Goal: Task Accomplishment & Management: Use online tool/utility

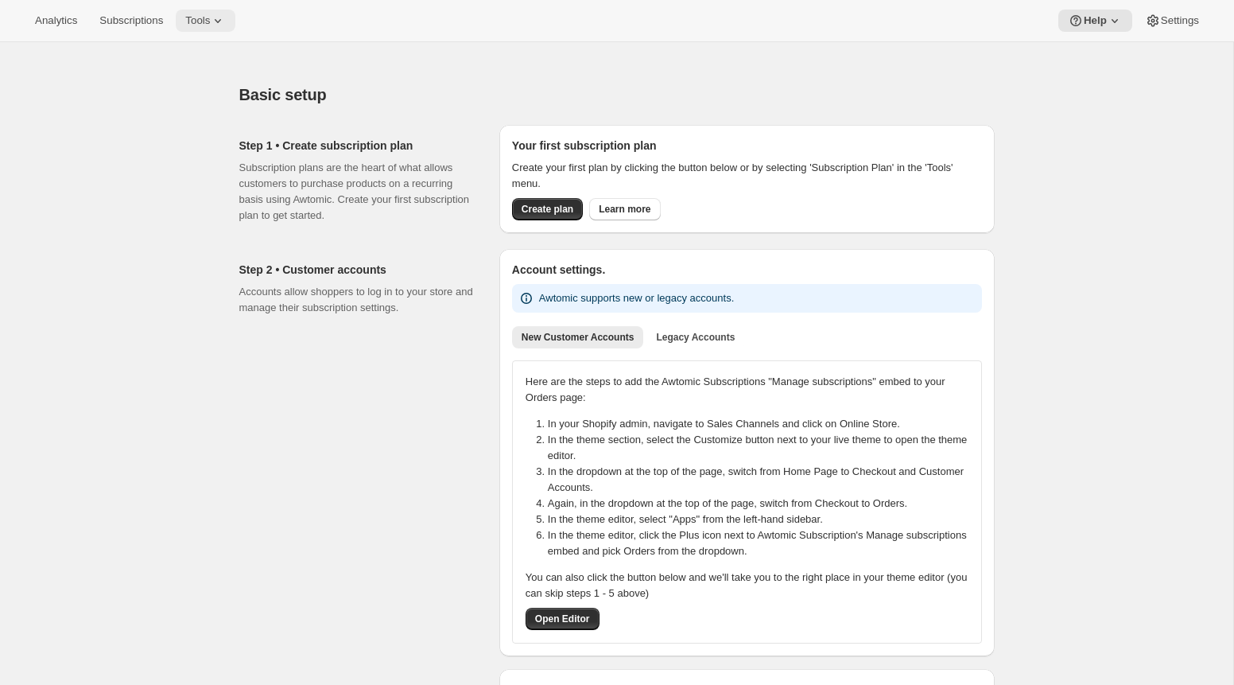
click at [220, 17] on icon at bounding box center [218, 21] width 16 height 16
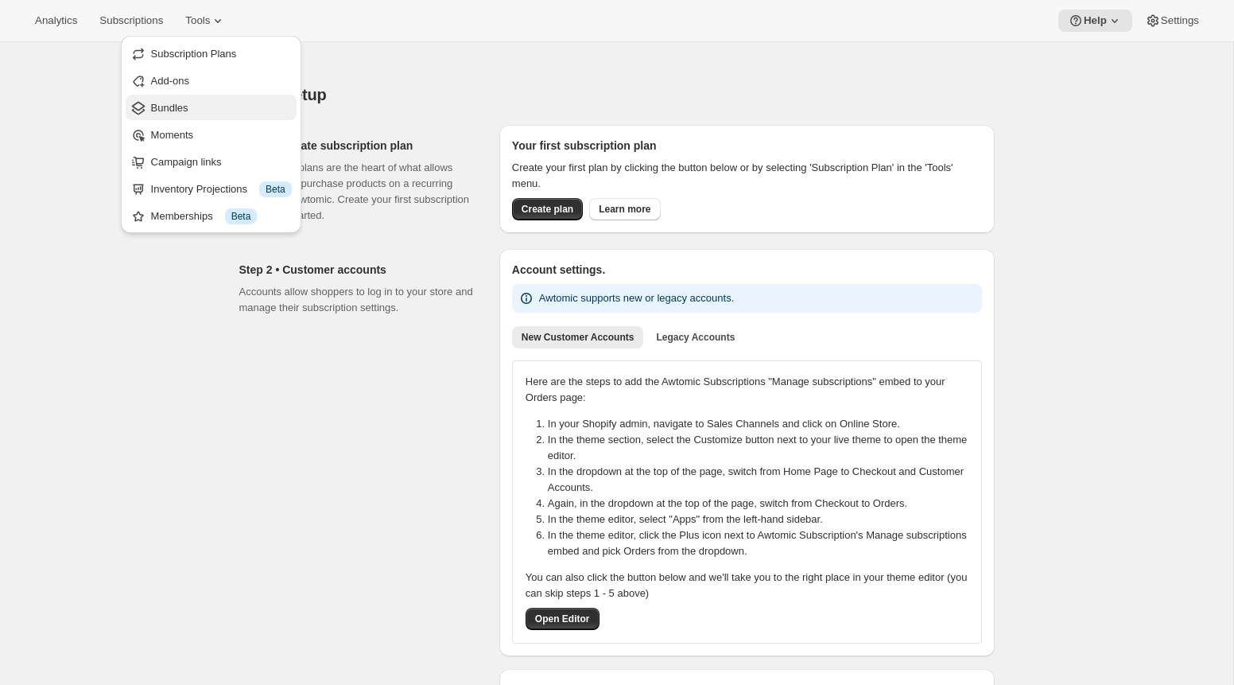
click at [209, 104] on span "Bundles" at bounding box center [221, 108] width 141 height 16
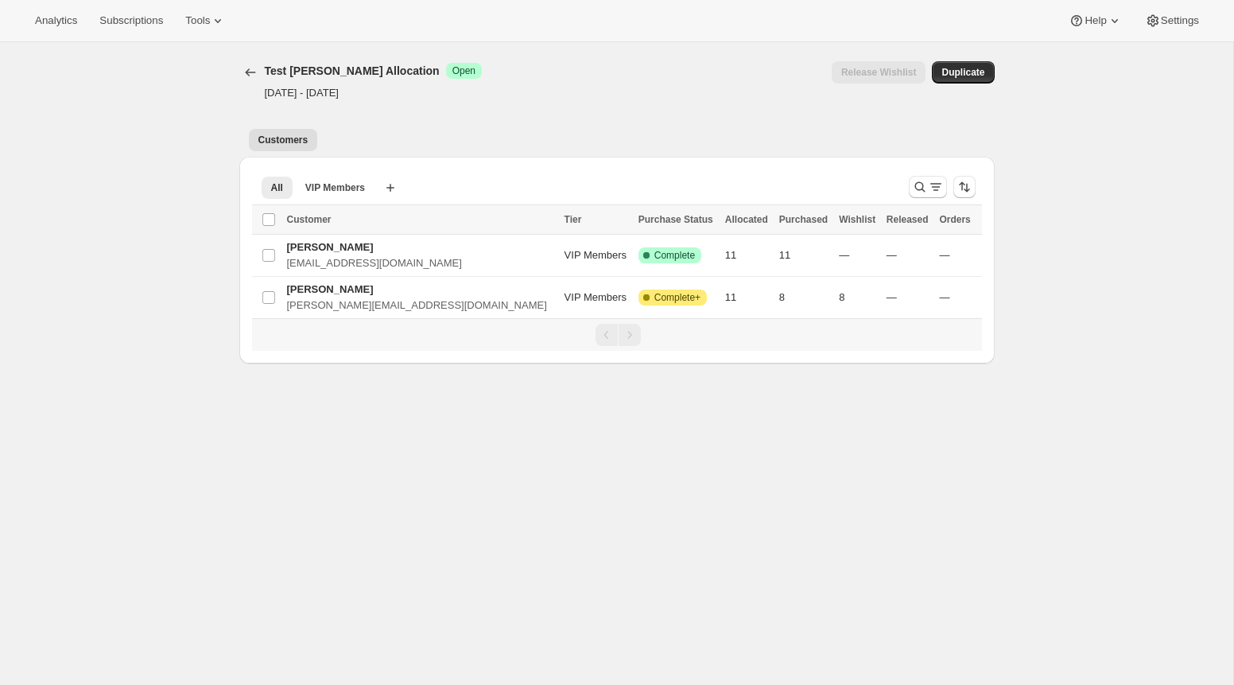
click at [760, 74] on div "Release Wishlist" at bounding box center [713, 72] width 425 height 22
